Goal: Find specific page/section: Find specific page/section

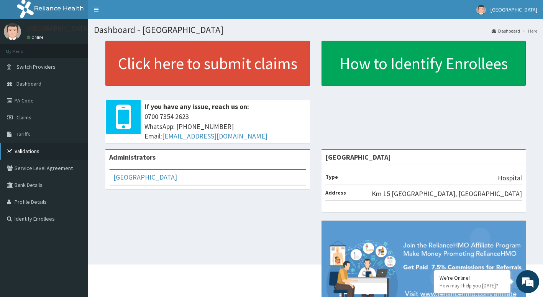
click at [27, 150] on link "Validations" at bounding box center [44, 151] width 88 height 17
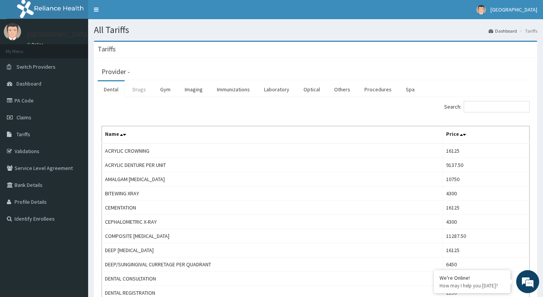
click at [136, 92] on link "Drugs" at bounding box center [140, 89] width 26 height 16
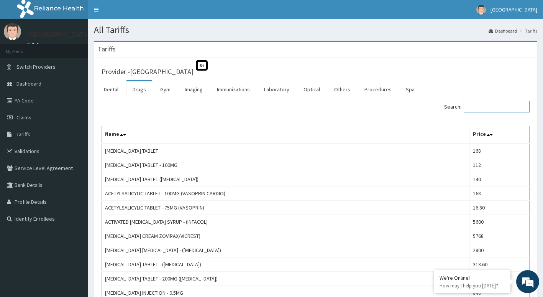
click at [491, 105] on input "Search:" at bounding box center [497, 107] width 66 height 12
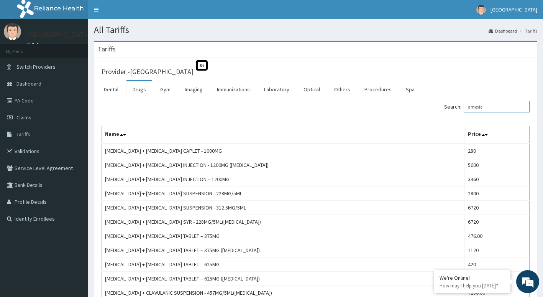
type input "amoxic"
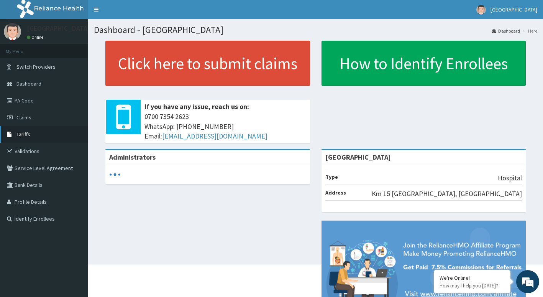
click at [39, 131] on link "Tariffs" at bounding box center [44, 134] width 88 height 17
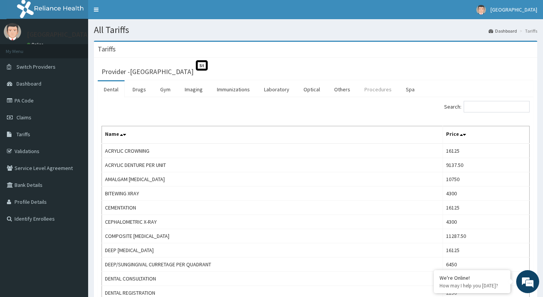
click at [368, 88] on link "Procedures" at bounding box center [377, 89] width 39 height 16
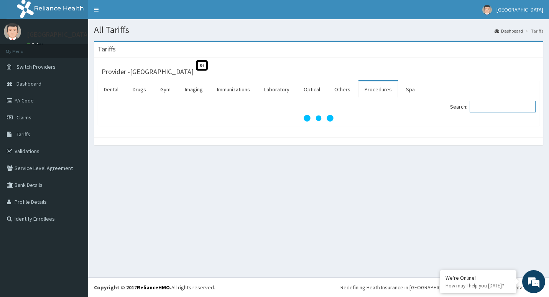
click at [487, 104] on input "Search:" at bounding box center [503, 107] width 66 height 12
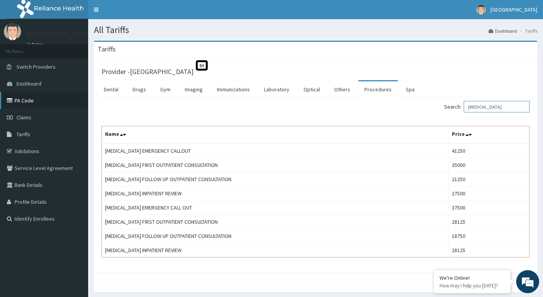
type input "UROLOGIST"
click at [33, 103] on link "PA Code" at bounding box center [44, 100] width 88 height 17
